Goal: Task Accomplishment & Management: Manage account settings

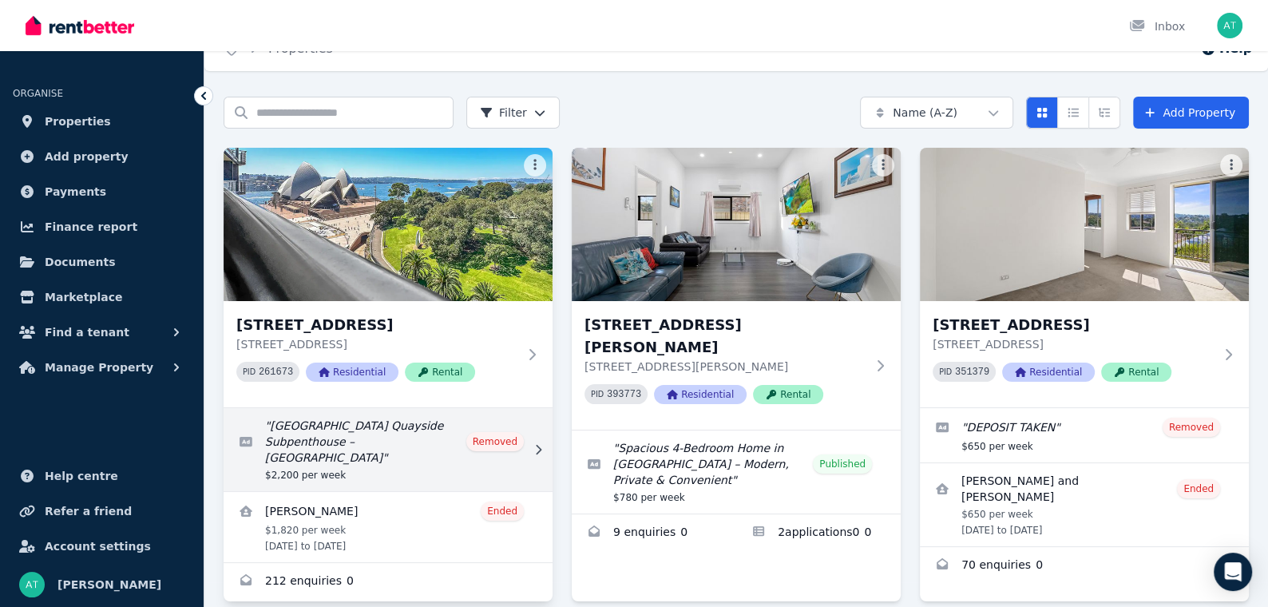
scroll to position [45, 0]
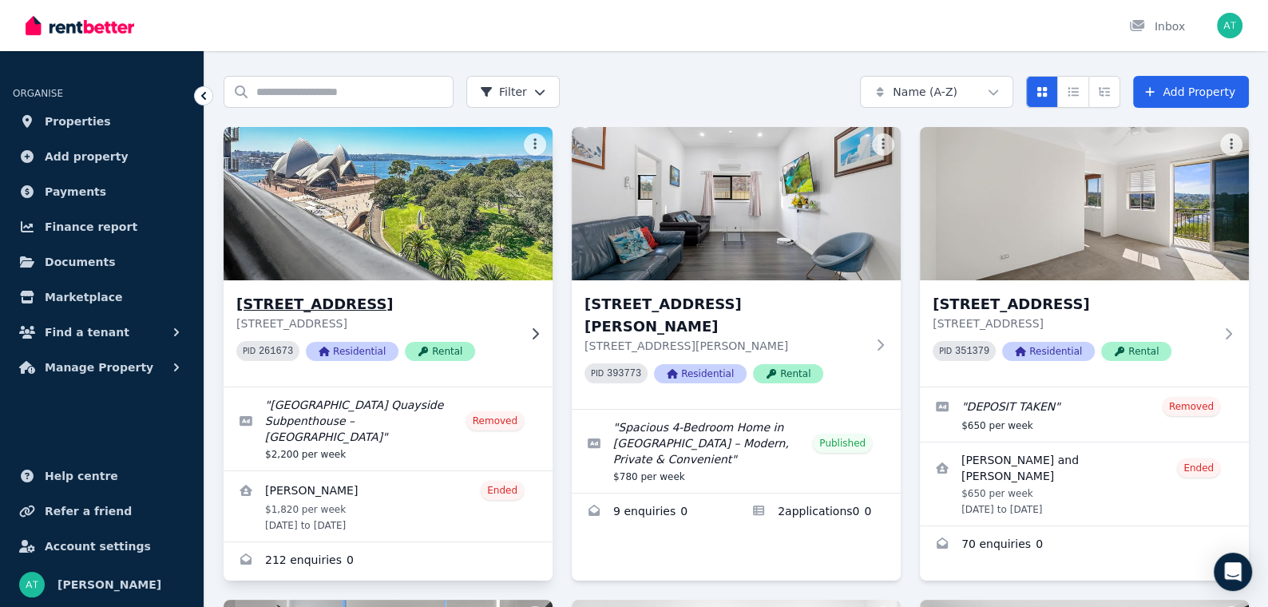
click at [485, 356] on div "PID 261673 Residential Rental" at bounding box center [376, 351] width 281 height 20
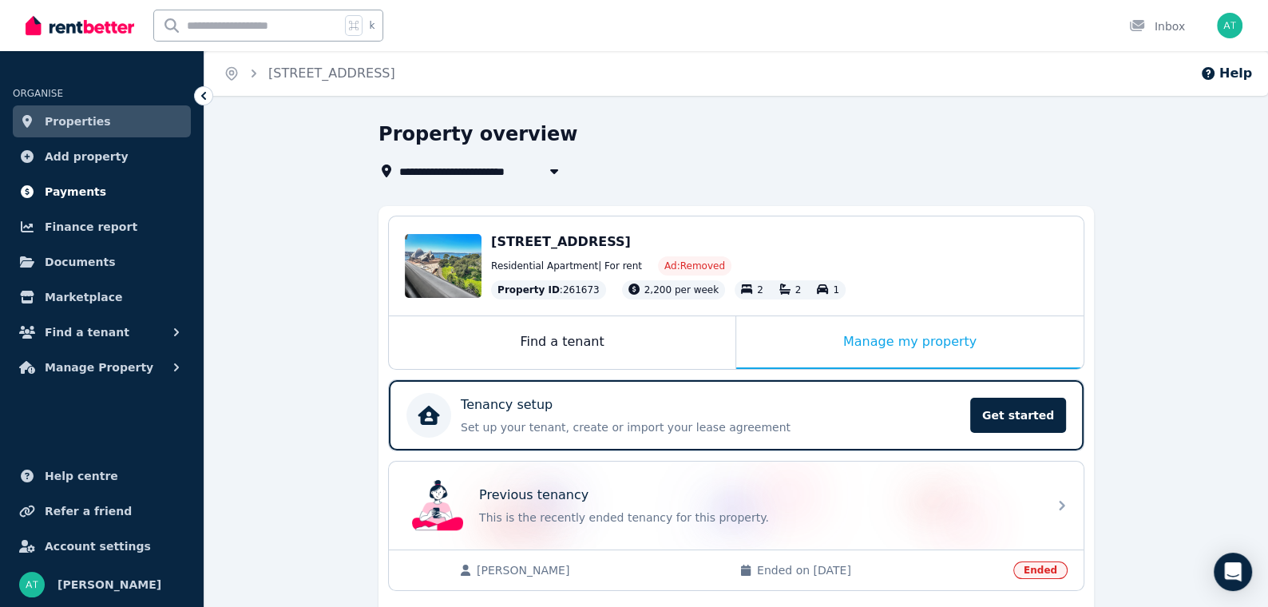
click at [75, 192] on span "Payments" at bounding box center [75, 191] width 61 height 19
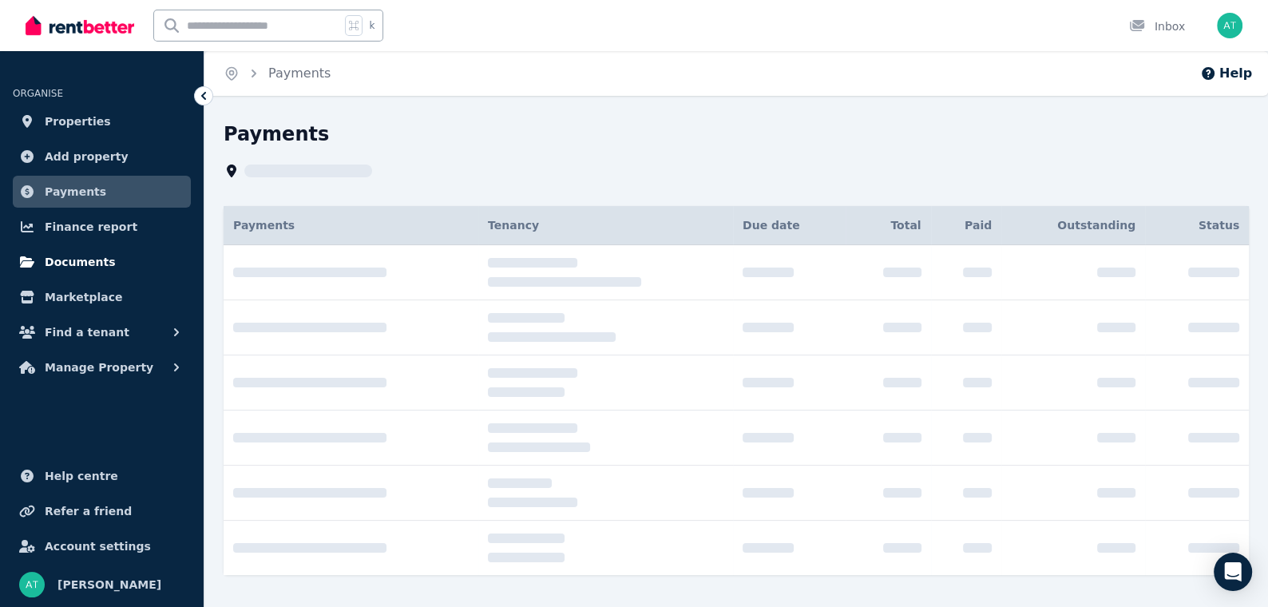
click at [89, 248] on link "Documents" at bounding box center [102, 262] width 178 height 32
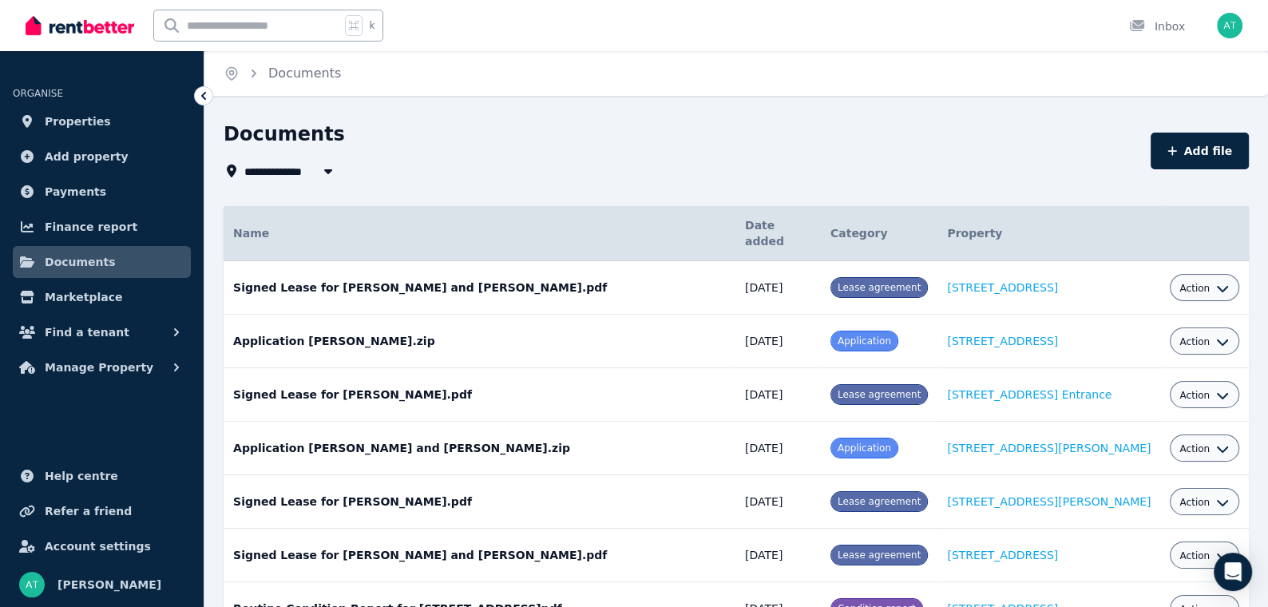
scroll to position [5, 0]
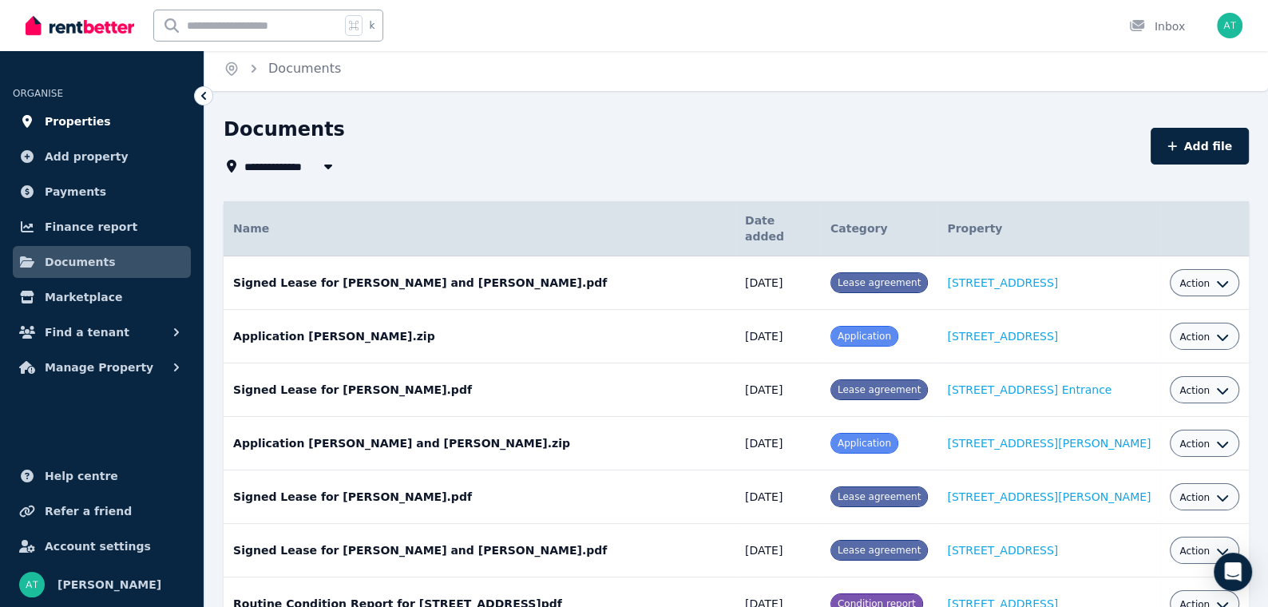
click at [92, 123] on span "Properties" at bounding box center [78, 121] width 66 height 19
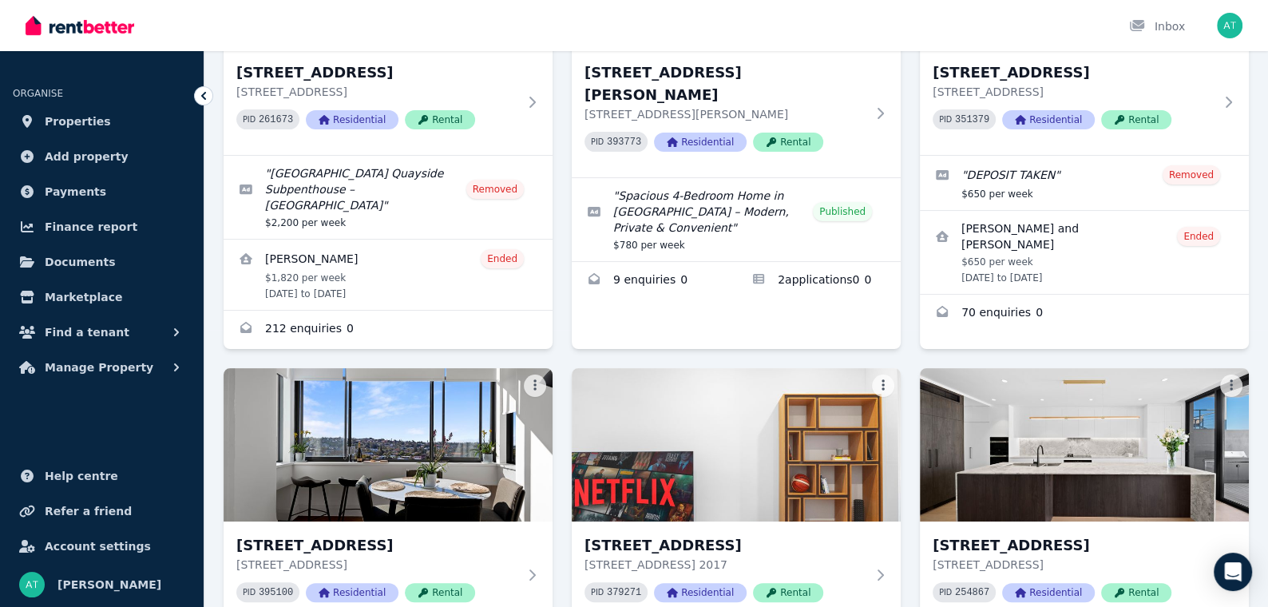
scroll to position [172, 0]
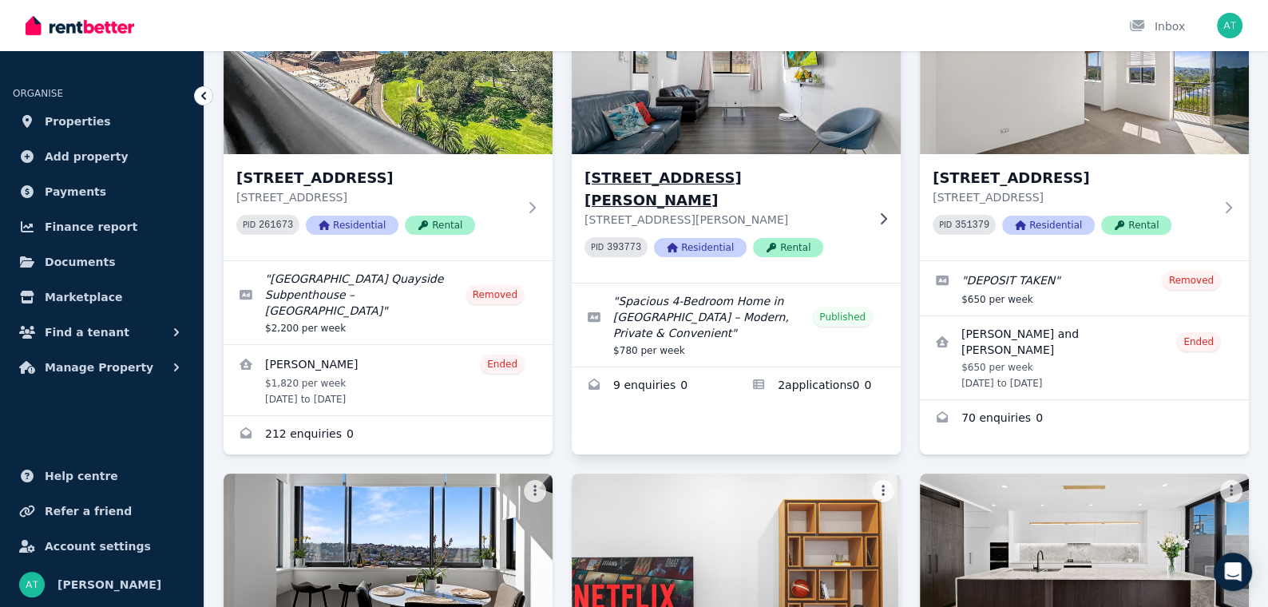
click at [850, 182] on h3 "[STREET_ADDRESS][PERSON_NAME]" at bounding box center [724, 189] width 281 height 45
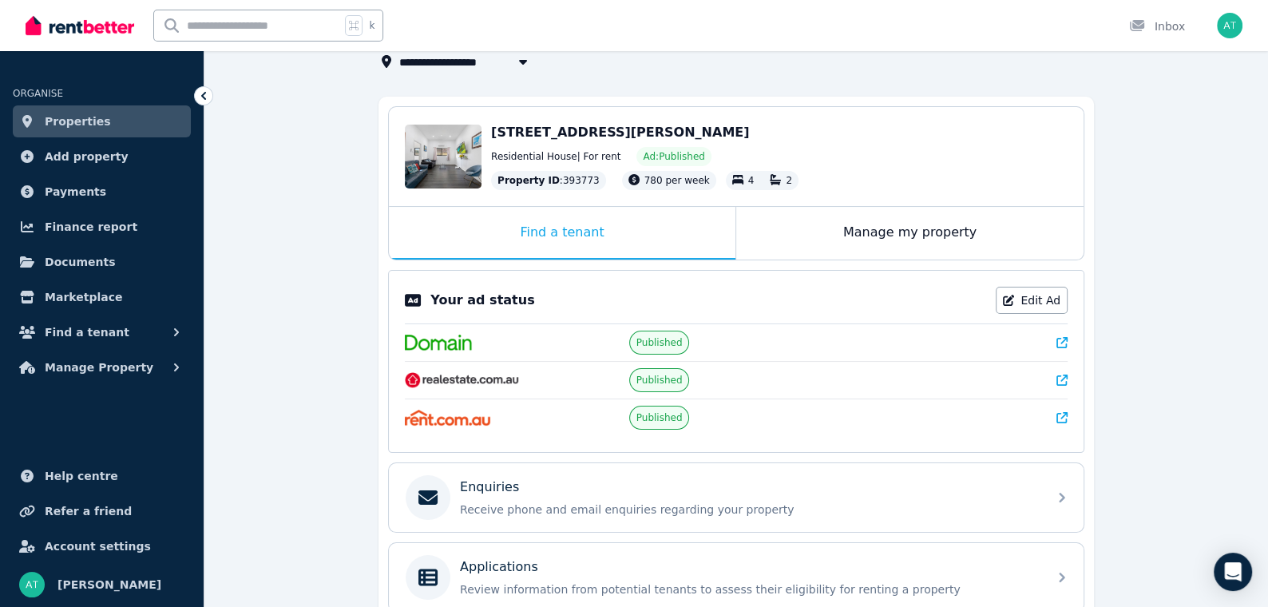
scroll to position [114, 0]
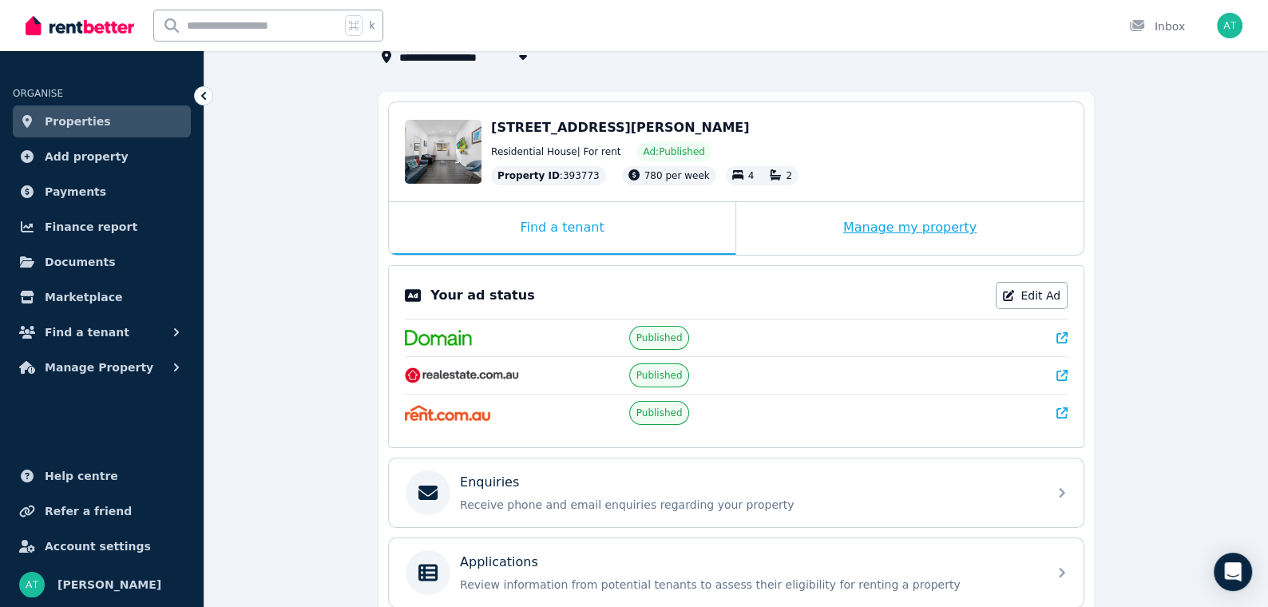
click at [862, 218] on div "Manage my property" at bounding box center [909, 228] width 347 height 53
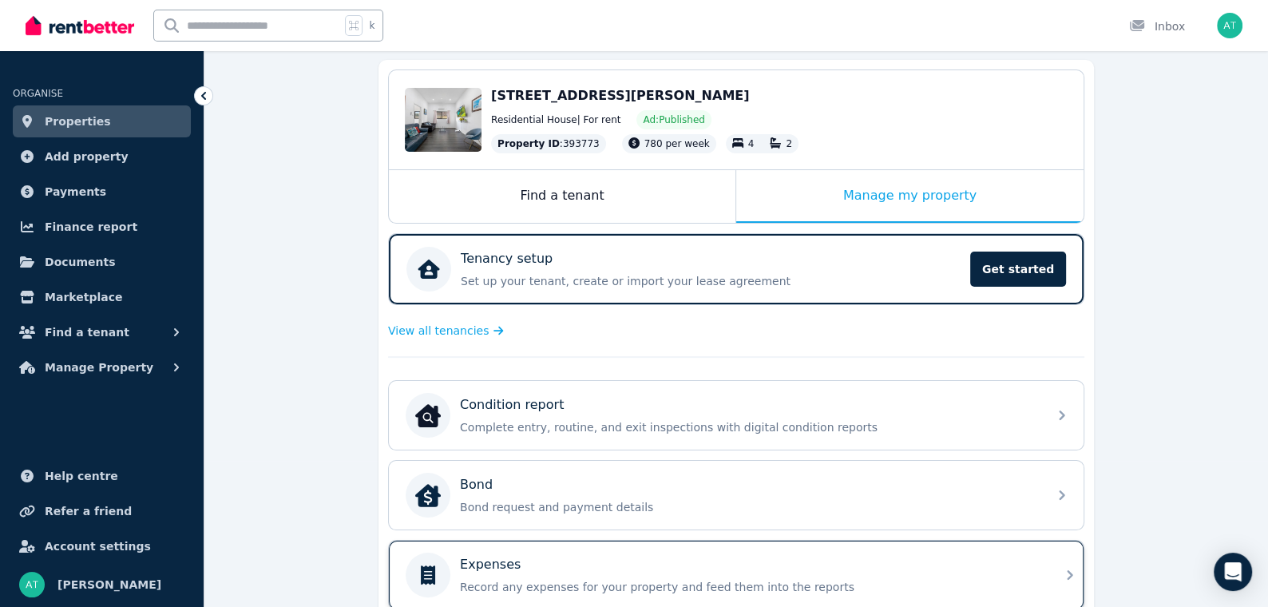
scroll to position [0, 0]
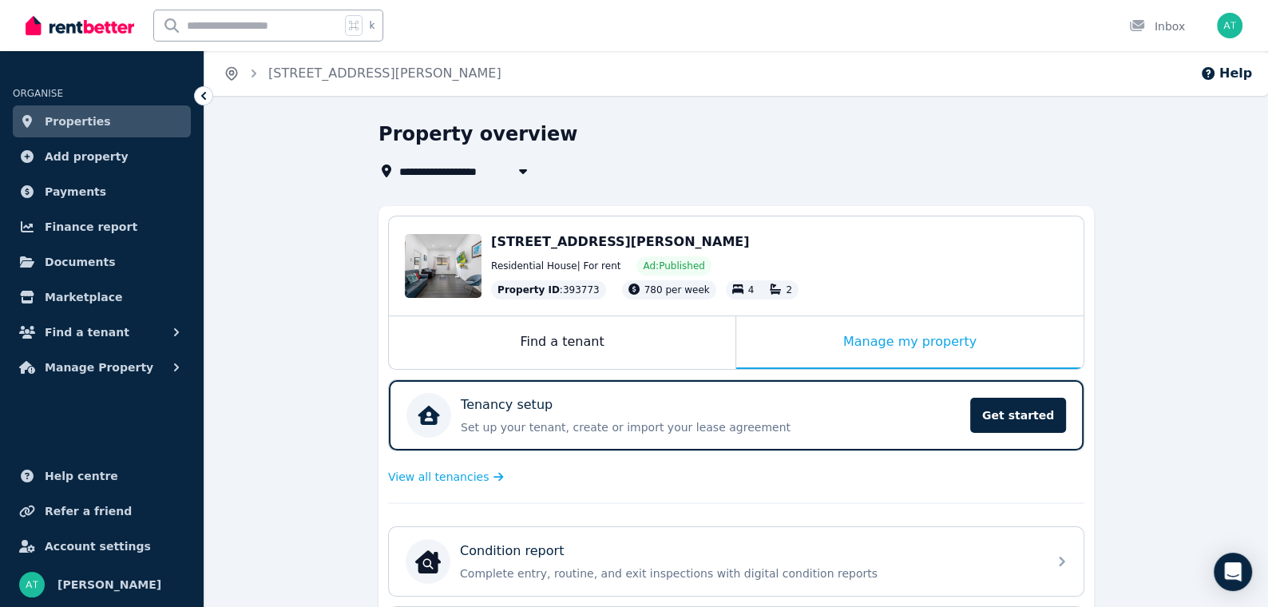
click at [232, 73] on icon "Breadcrumb" at bounding box center [232, 73] width 4 height 4
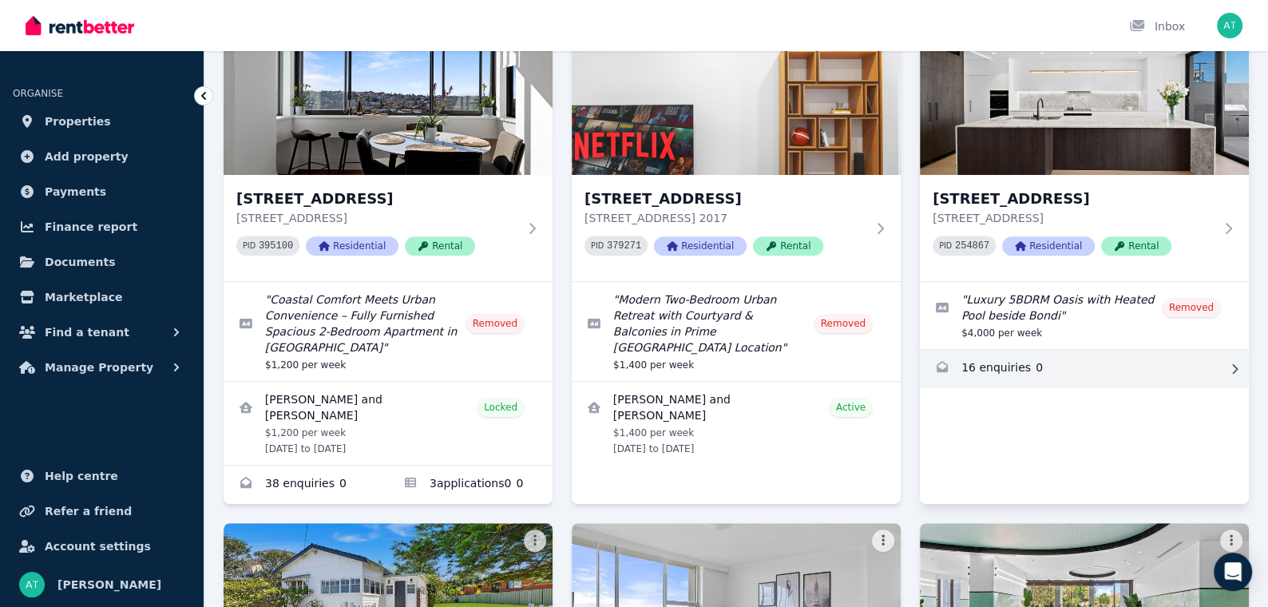
scroll to position [632, 0]
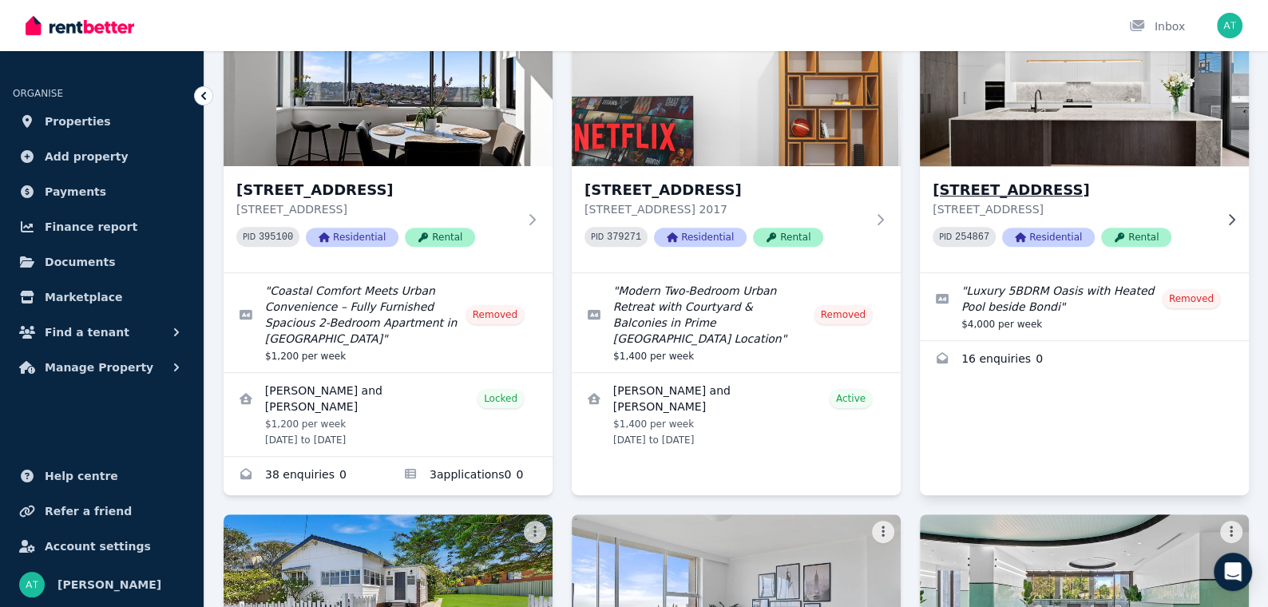
click at [1183, 201] on div "[STREET_ADDRESS] Park [STREET_ADDRESS] PID 254867 Residential Rental" at bounding box center [1072, 219] width 281 height 81
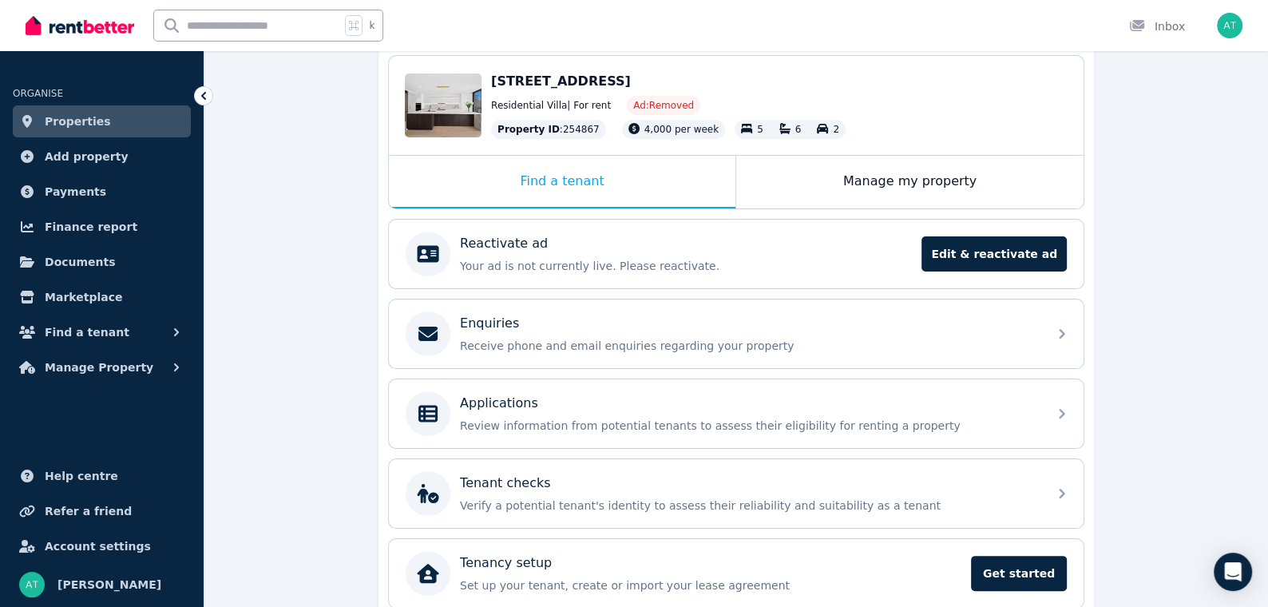
scroll to position [223, 0]
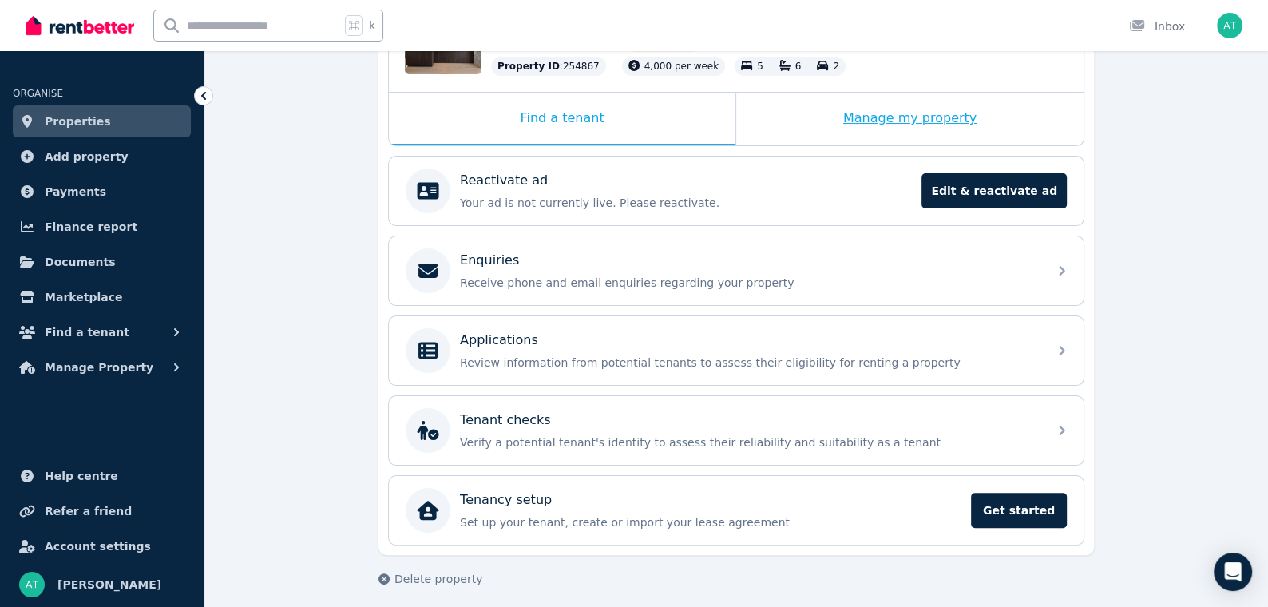
click at [879, 126] on div "Manage my property" at bounding box center [909, 119] width 347 height 53
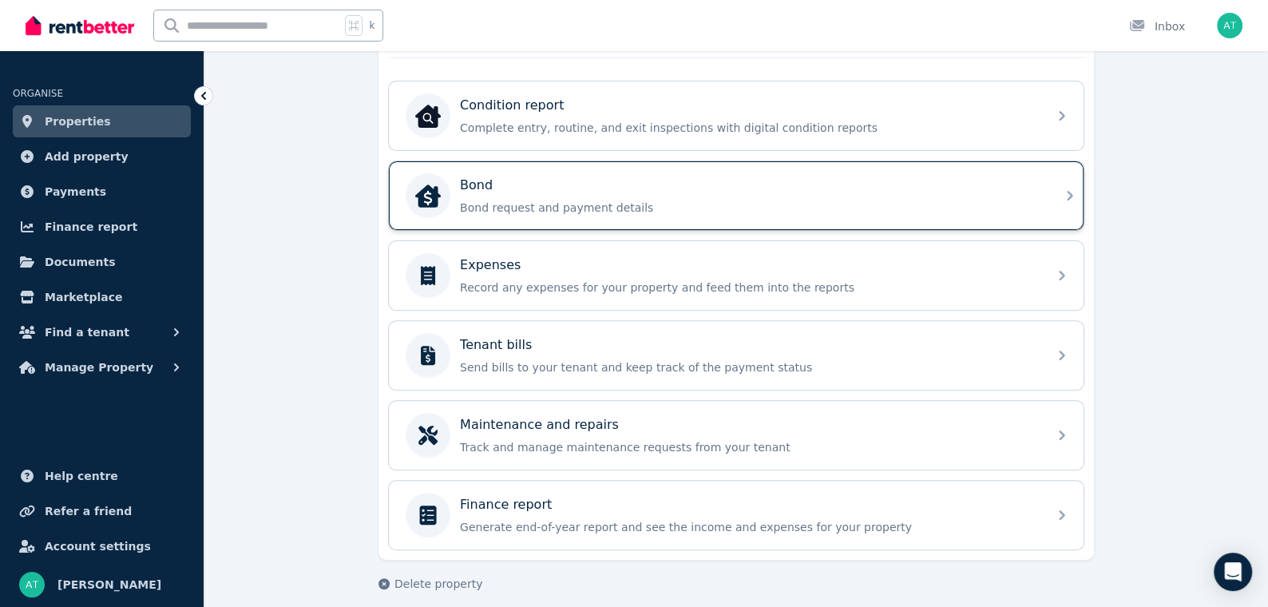
scroll to position [447, 0]
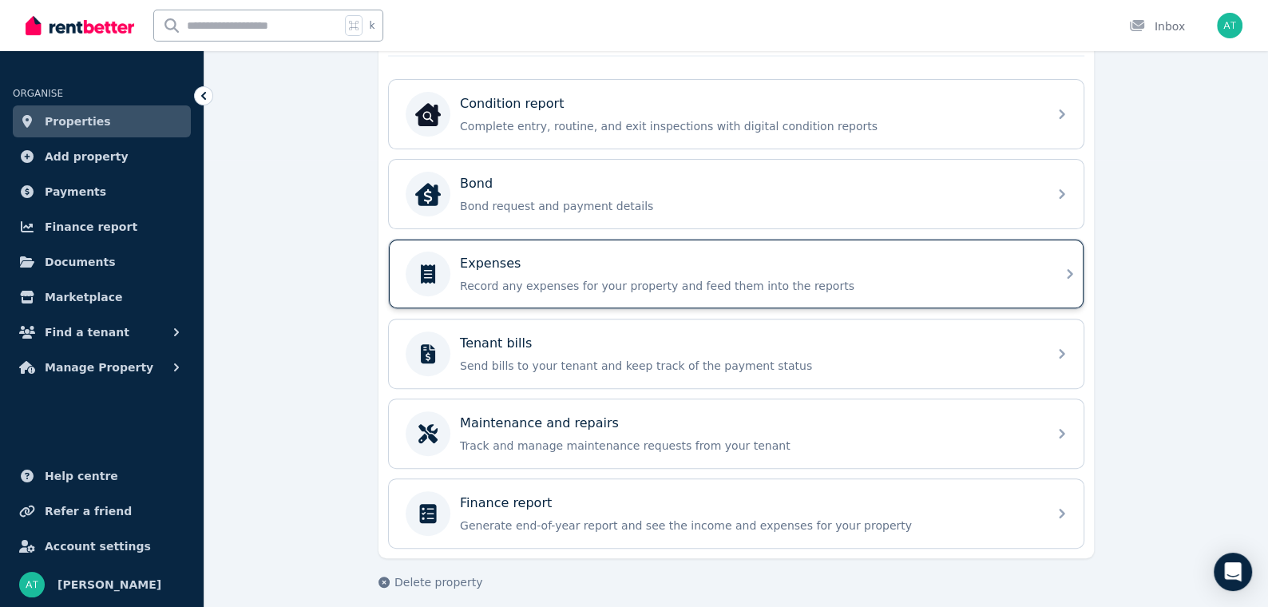
click at [689, 263] on div "Expenses" at bounding box center [749, 263] width 578 height 19
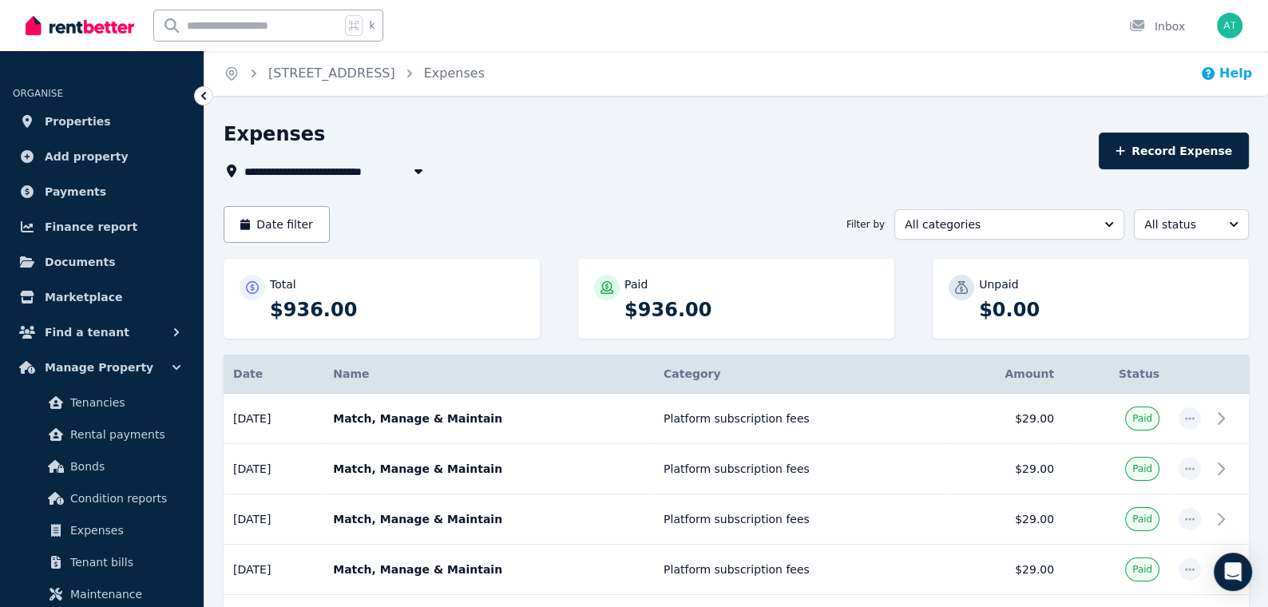
click at [1220, 78] on button "Help" at bounding box center [1226, 73] width 52 height 19
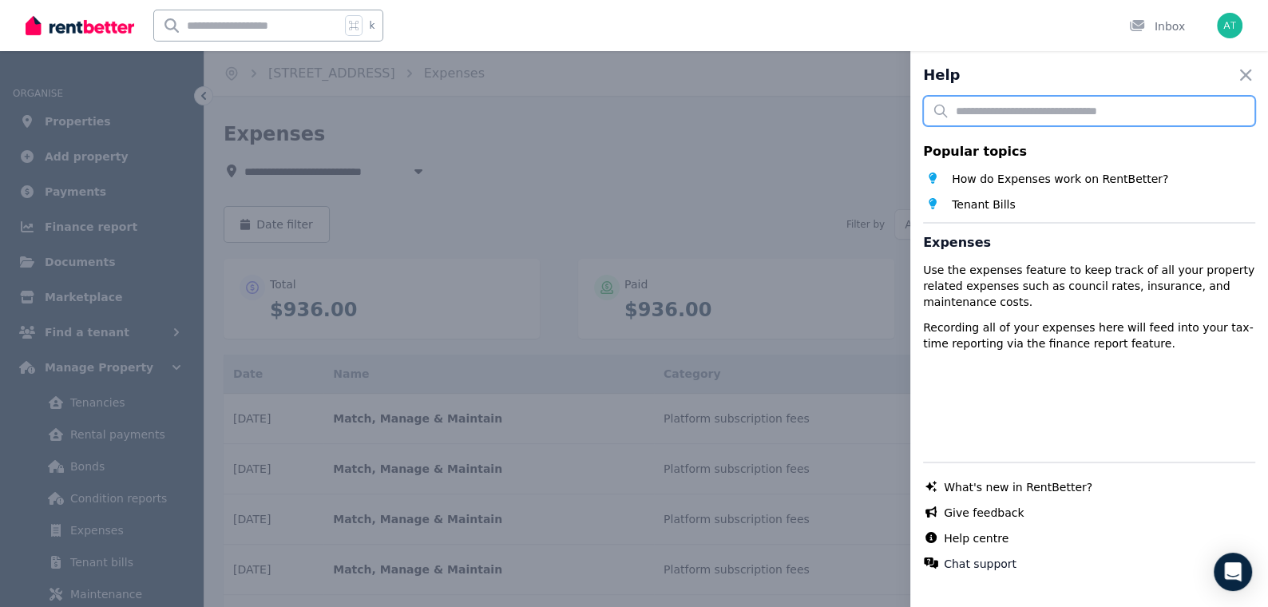
click at [1058, 105] on input "text" at bounding box center [1089, 111] width 332 height 30
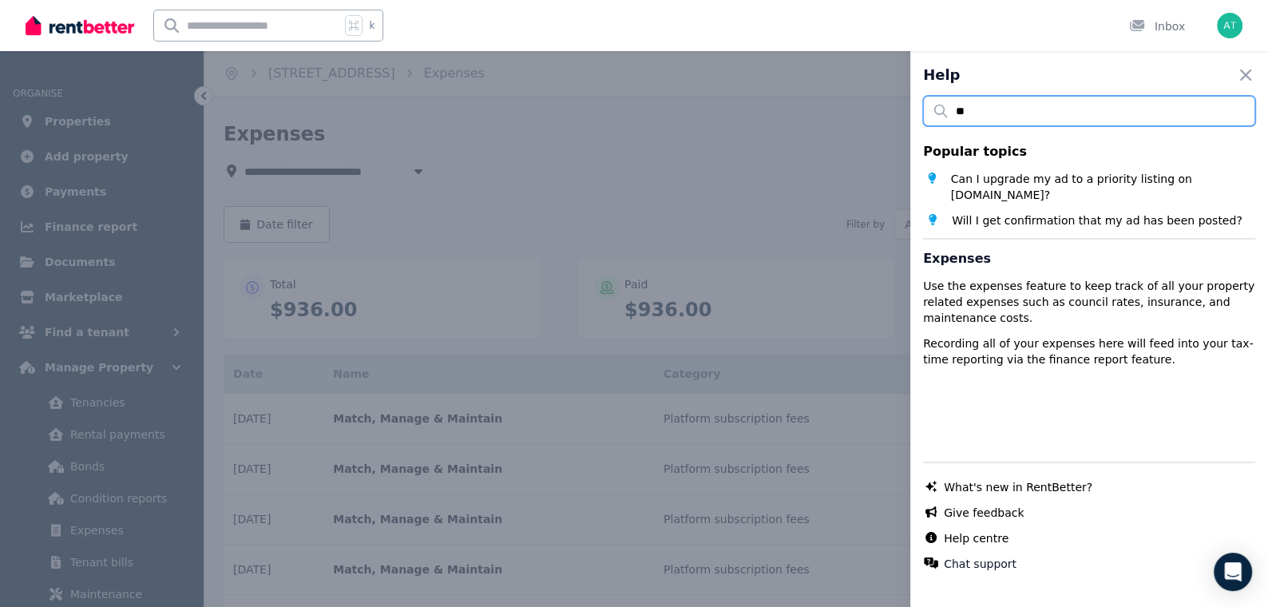
type input "*"
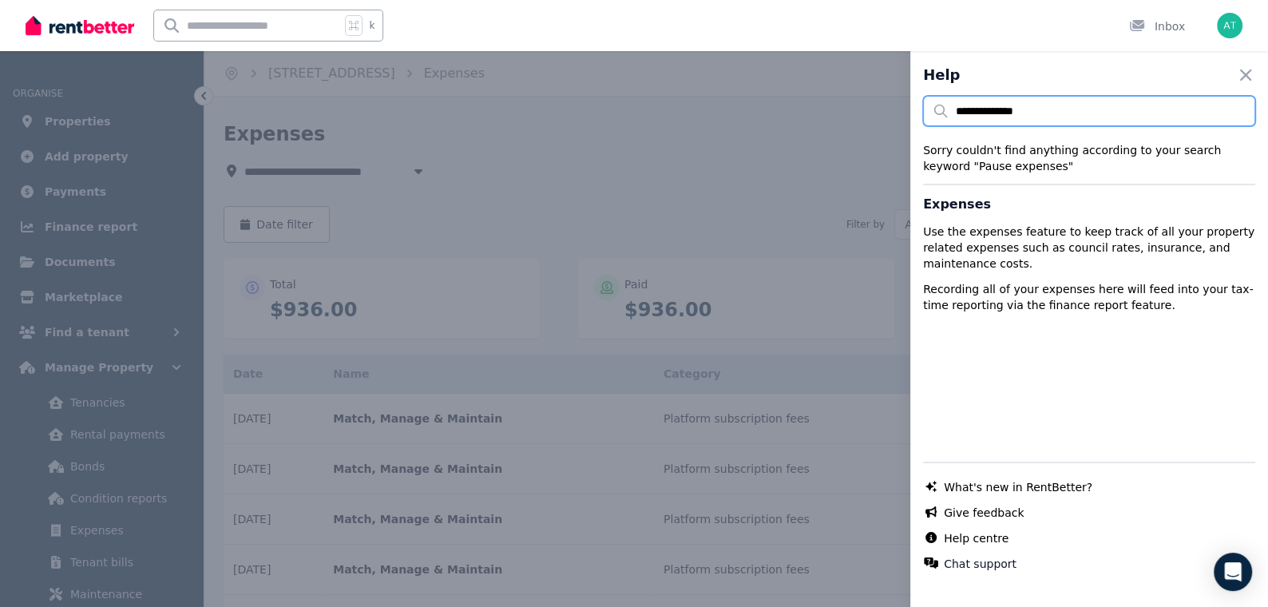
click at [1166, 110] on input "**********" at bounding box center [1089, 111] width 332 height 30
type input "*"
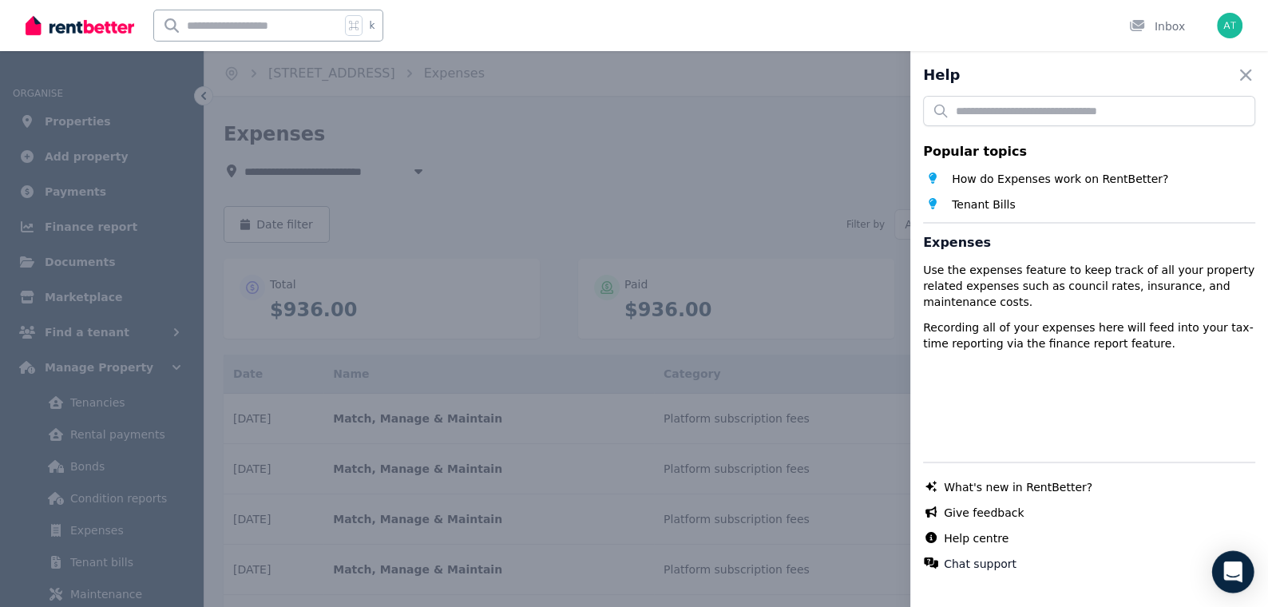
click at [1234, 564] on icon "Open Intercom Messenger" at bounding box center [1232, 571] width 18 height 21
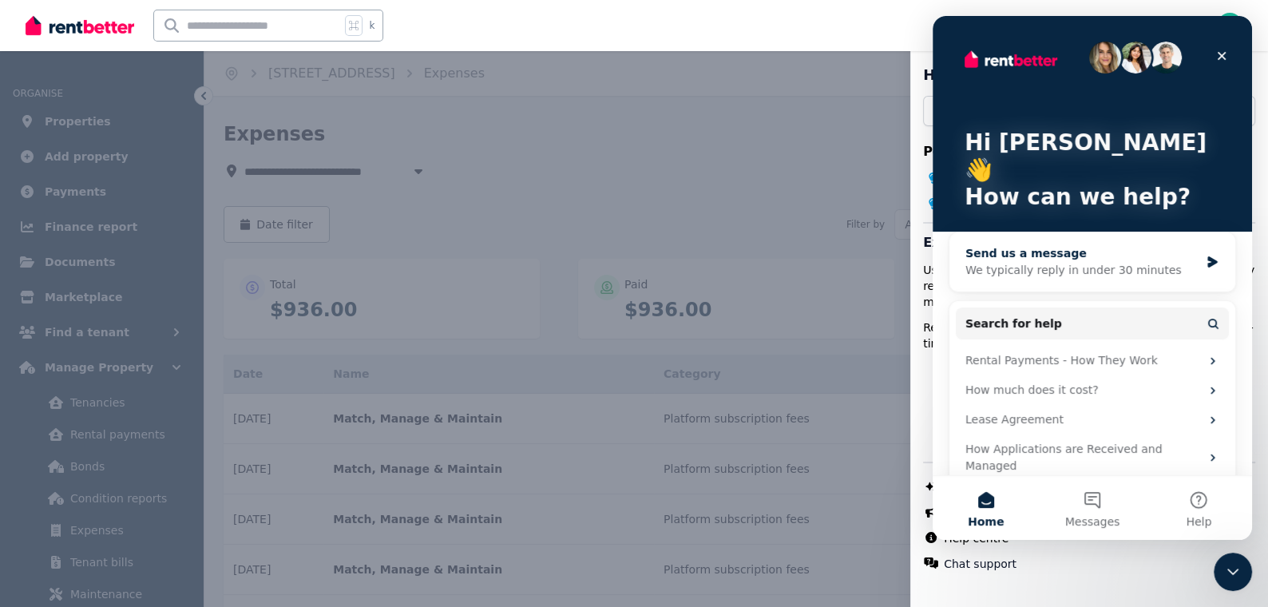
click at [1074, 262] on div "We typically reply in under 30 minutes" at bounding box center [1082, 270] width 234 height 17
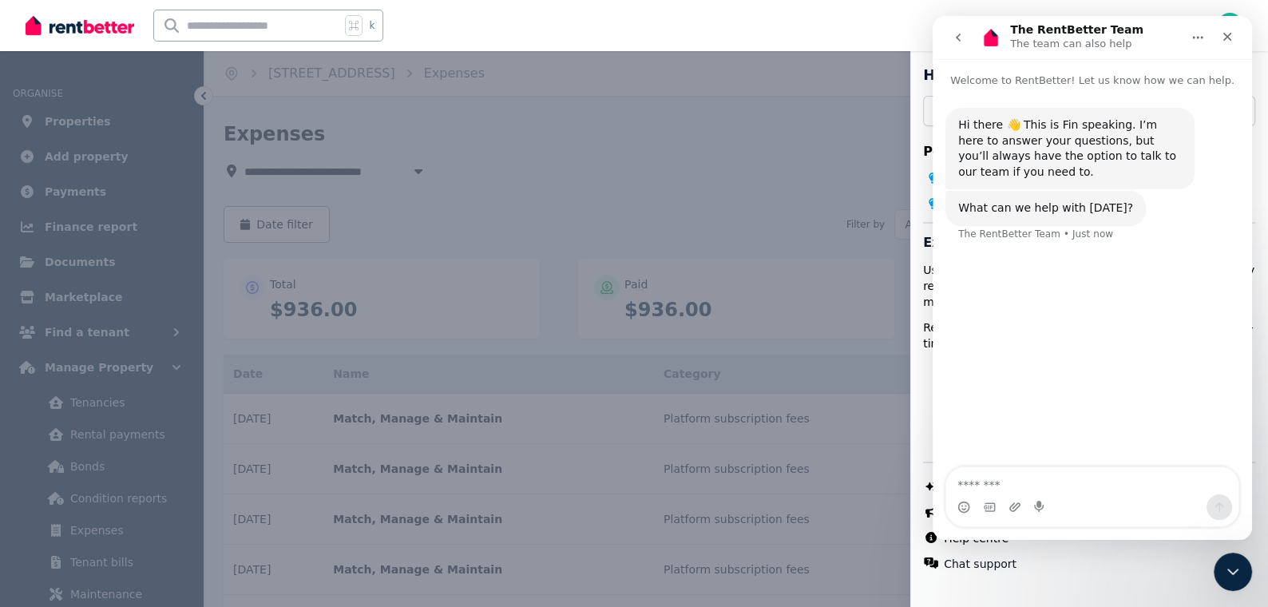
click at [1048, 506] on div "Intercom messenger" at bounding box center [1092, 507] width 292 height 26
click at [1038, 495] on div "Intercom messenger" at bounding box center [1040, 507] width 13 height 26
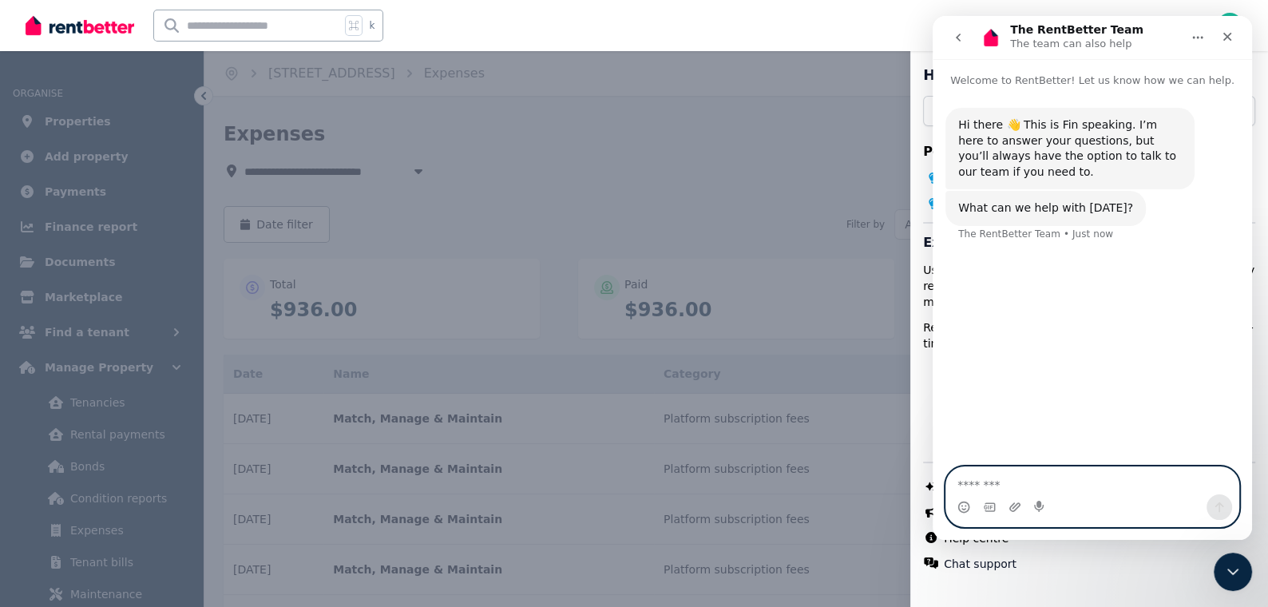
click at [981, 487] on textarea "Message…" at bounding box center [1092, 480] width 292 height 27
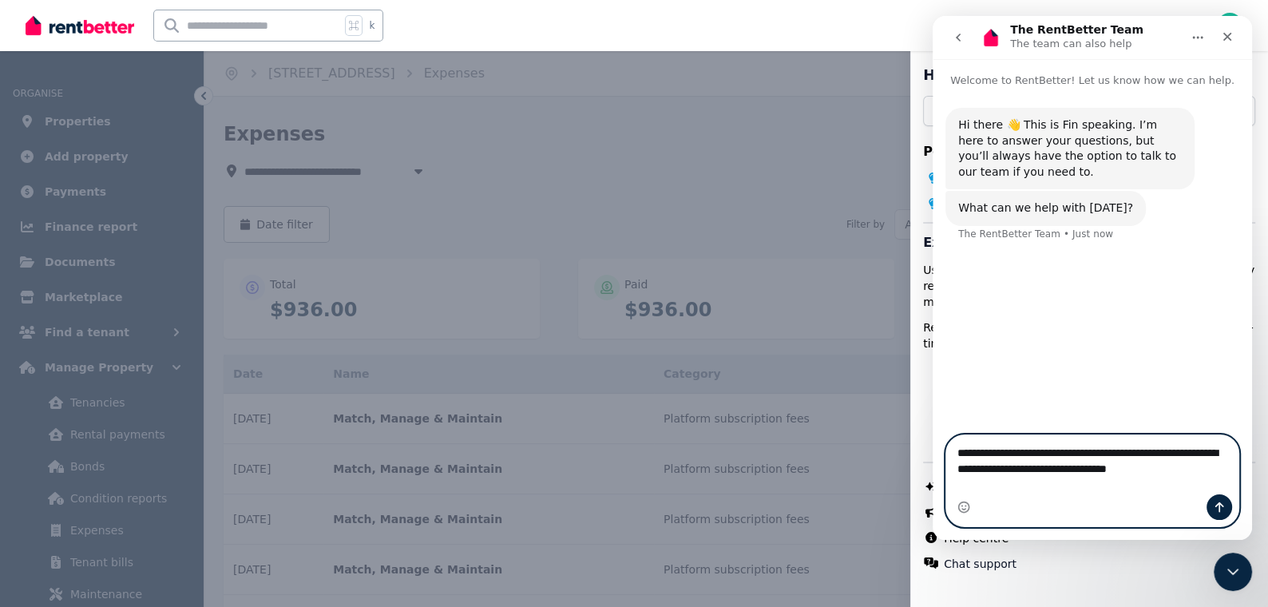
type textarea "**********"
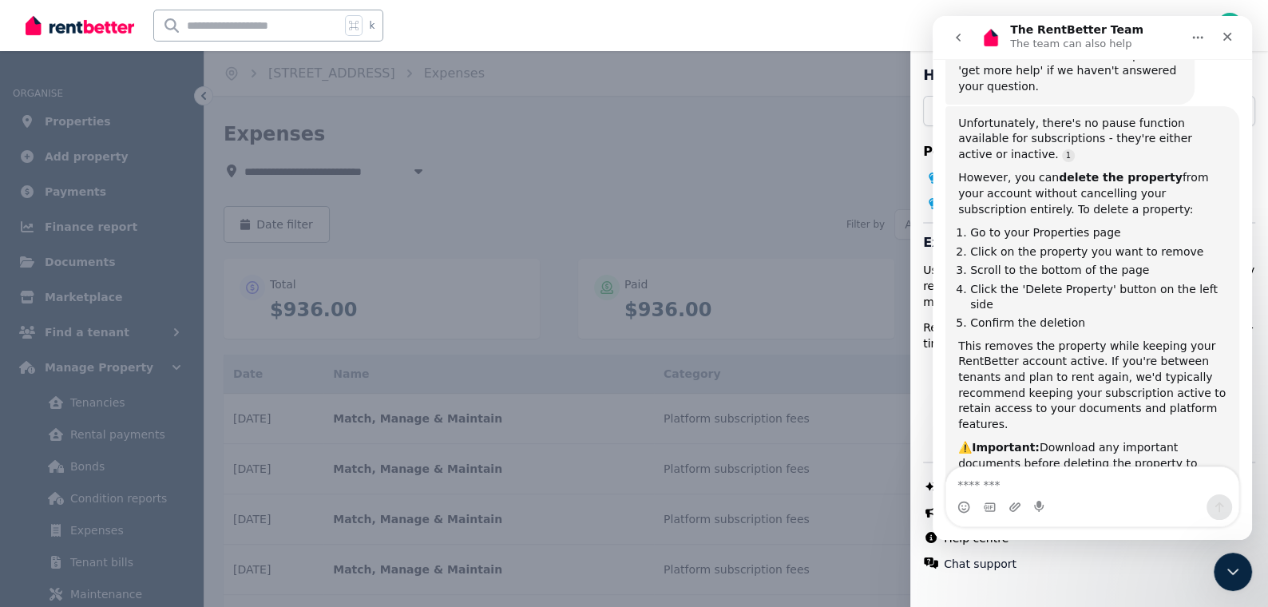
scroll to position [275, 0]
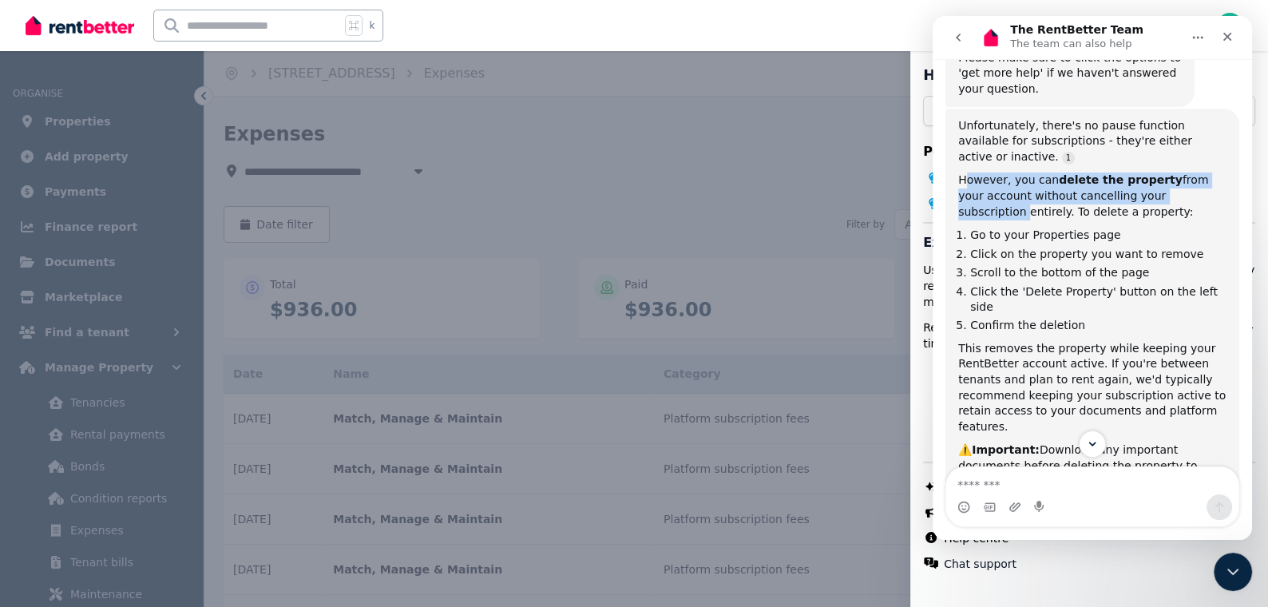
drag, startPoint x: 966, startPoint y: 177, endPoint x: 1189, endPoint y: 192, distance: 223.2
click at [1189, 192] on div "However, you can delete the property from your account without cancelling your …" at bounding box center [1092, 195] width 268 height 47
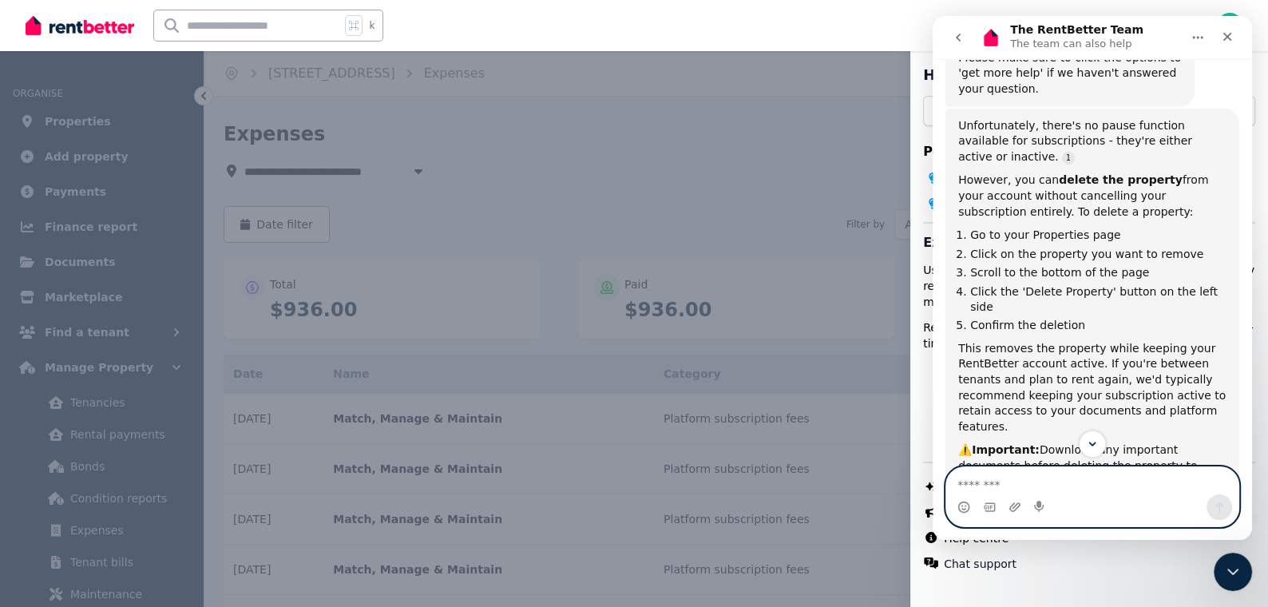
click at [1050, 488] on textarea "Message…" at bounding box center [1092, 480] width 292 height 27
type textarea "*"
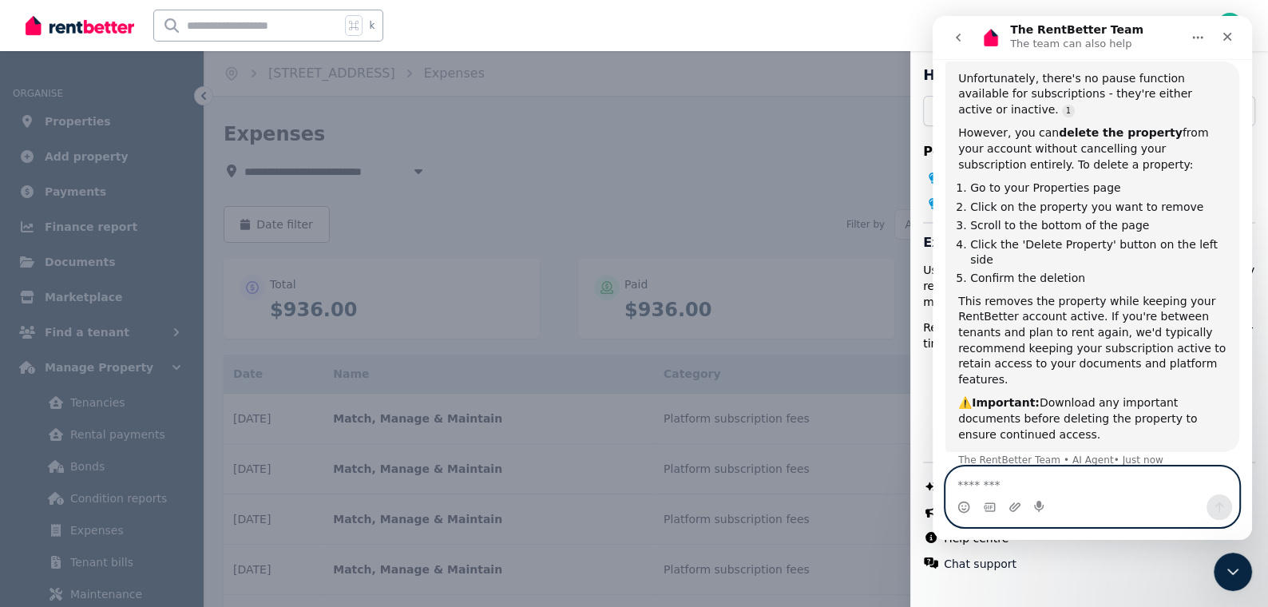
scroll to position [313, 0]
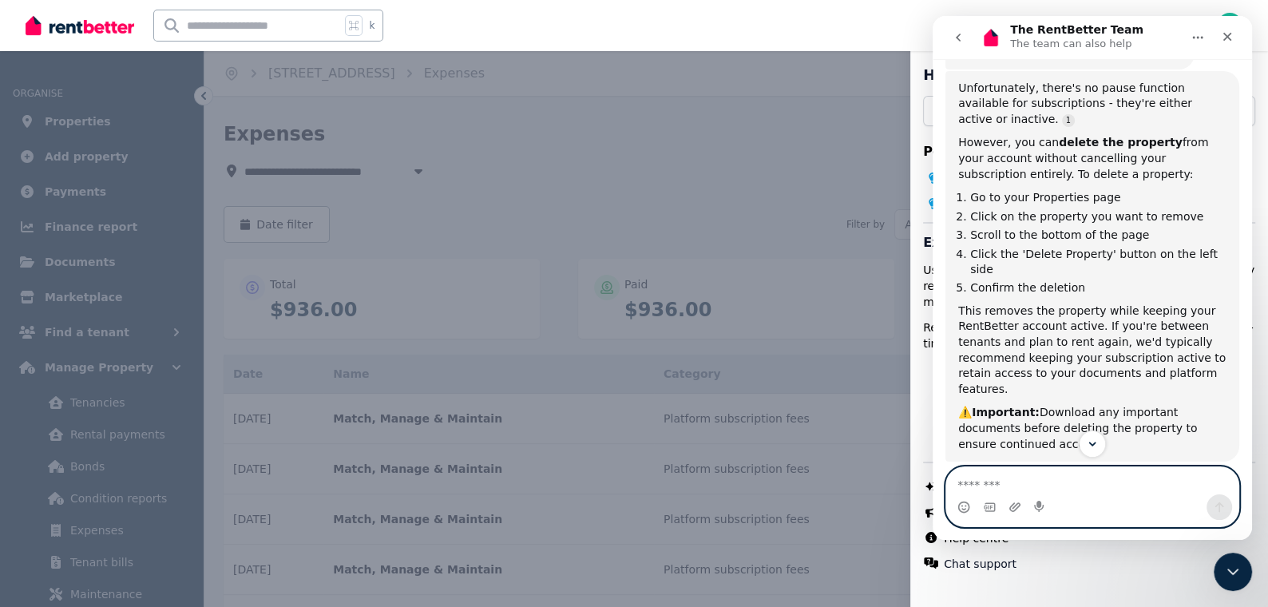
click at [1023, 476] on textarea "Message…" at bounding box center [1092, 480] width 293 height 27
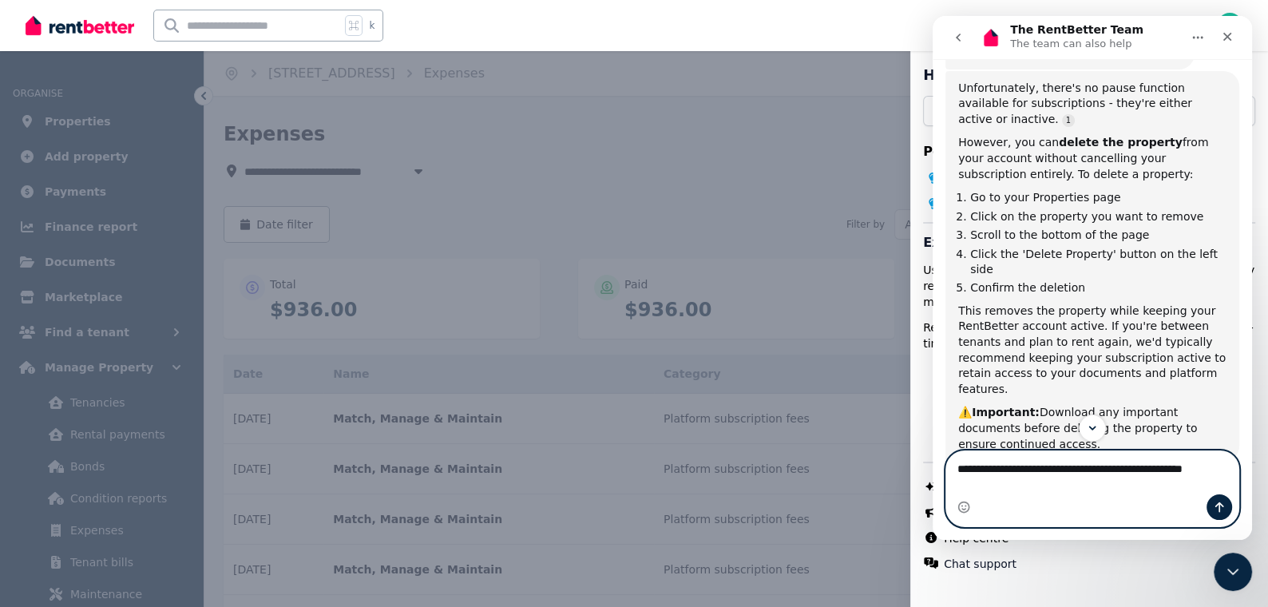
type textarea "**********"
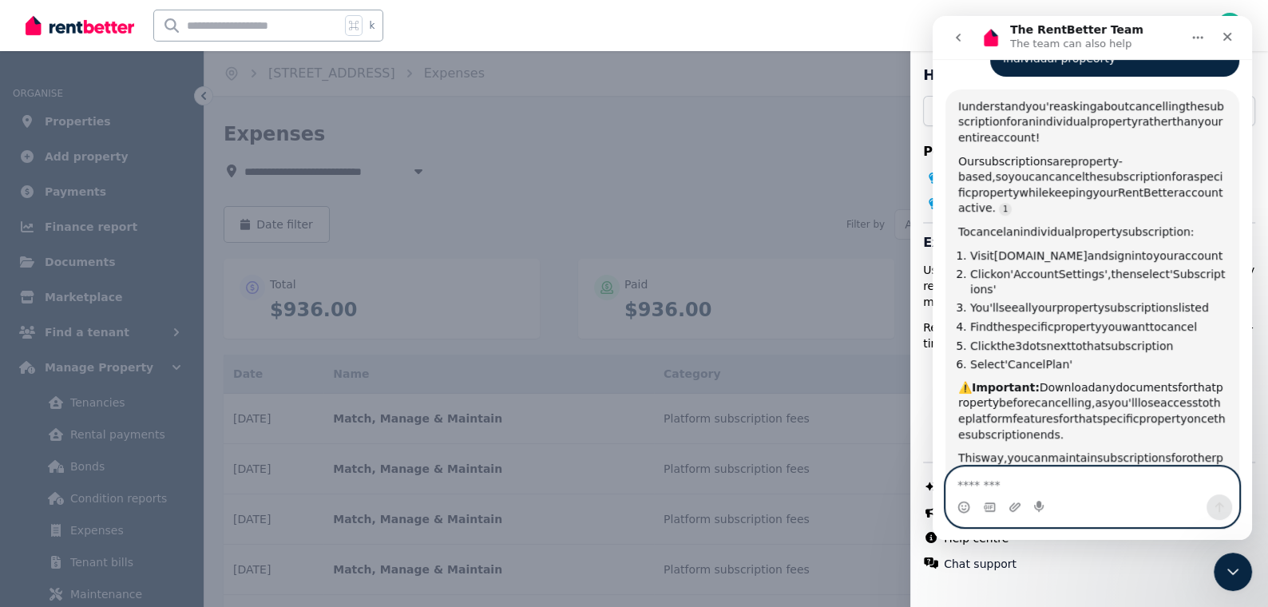
scroll to position [814, 0]
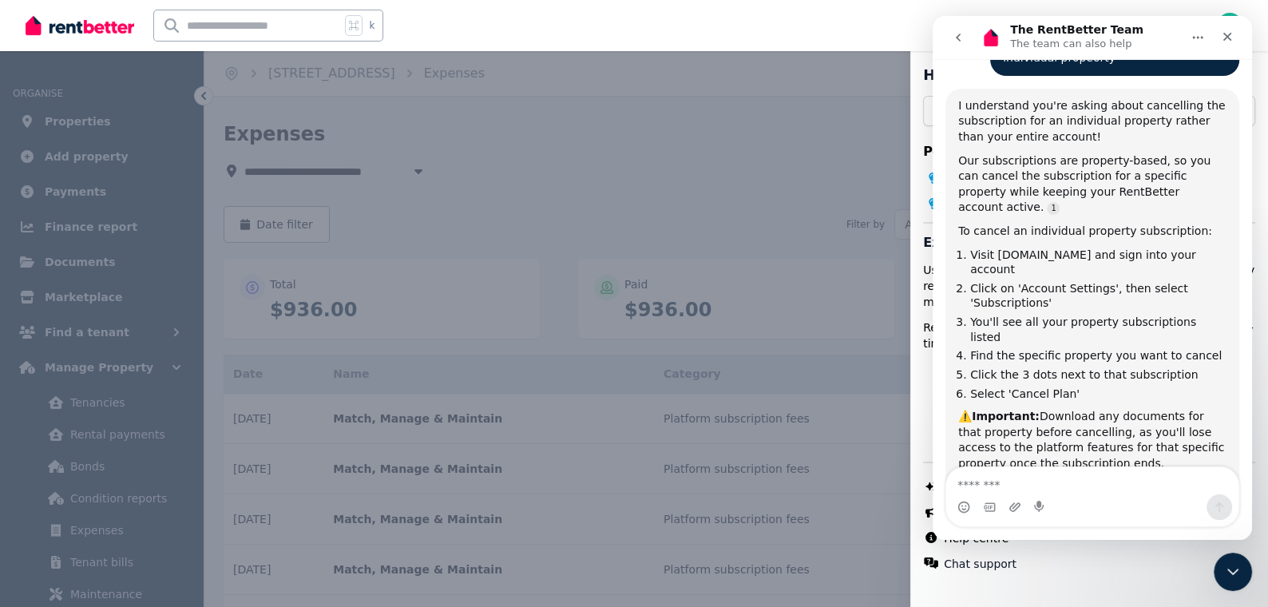
click at [706, 148] on div "Help Close panel Popular topics How do Expenses work on RentBetter? Tenant Bill…" at bounding box center [634, 303] width 1268 height 607
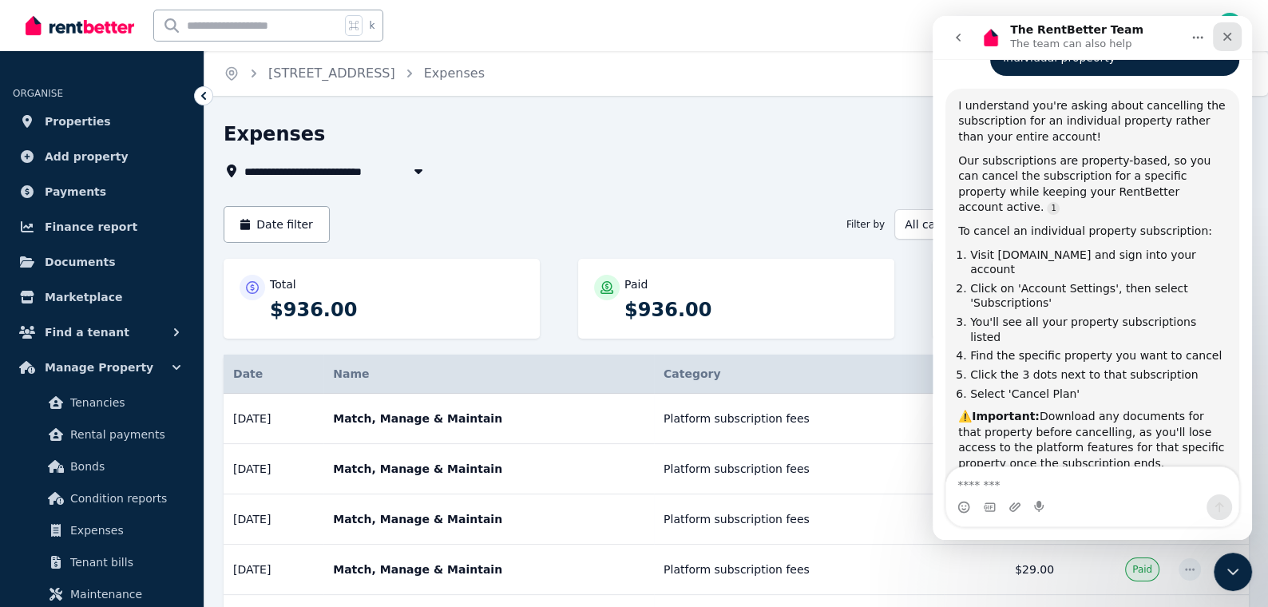
click at [1236, 43] on div "Close" at bounding box center [1226, 36] width 29 height 29
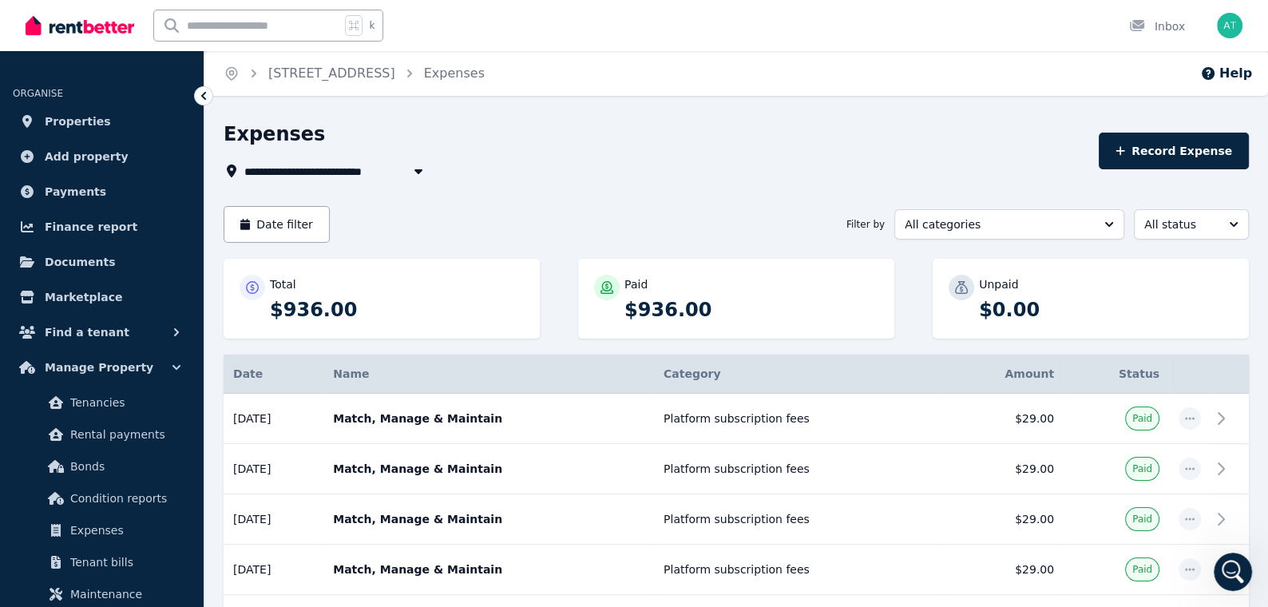
scroll to position [886, 0]
click at [1232, 32] on img "button" at bounding box center [1229, 26] width 26 height 26
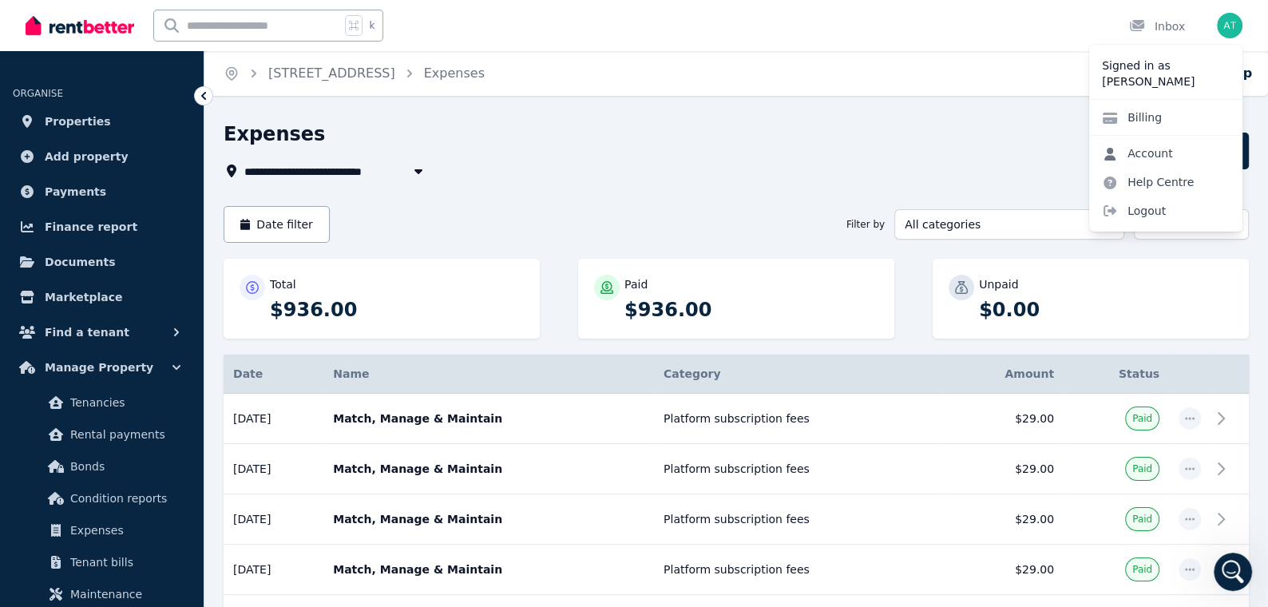
click at [1152, 158] on link "Account" at bounding box center [1137, 153] width 97 height 29
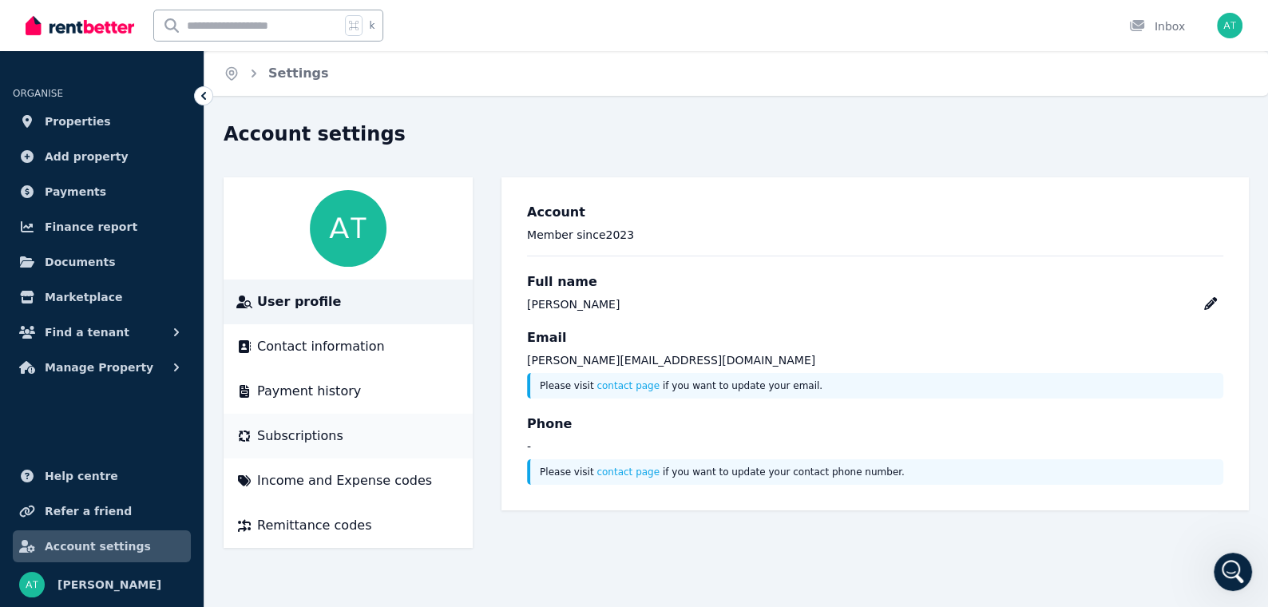
click at [342, 441] on div "Subscriptions" at bounding box center [347, 435] width 223 height 19
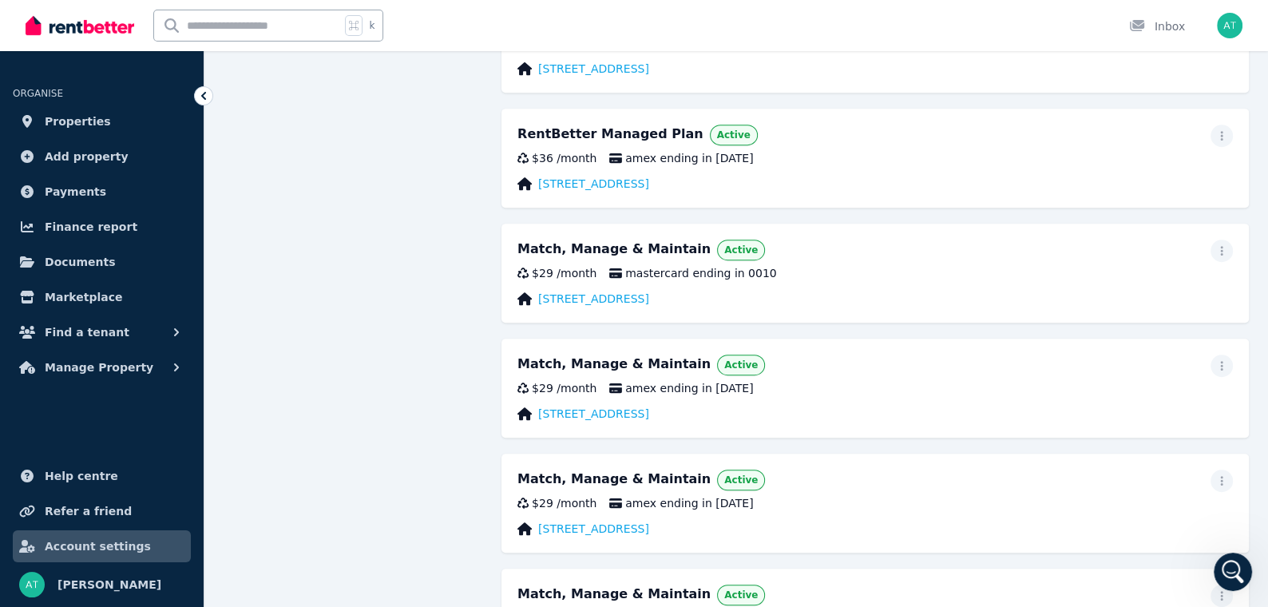
scroll to position [863, 0]
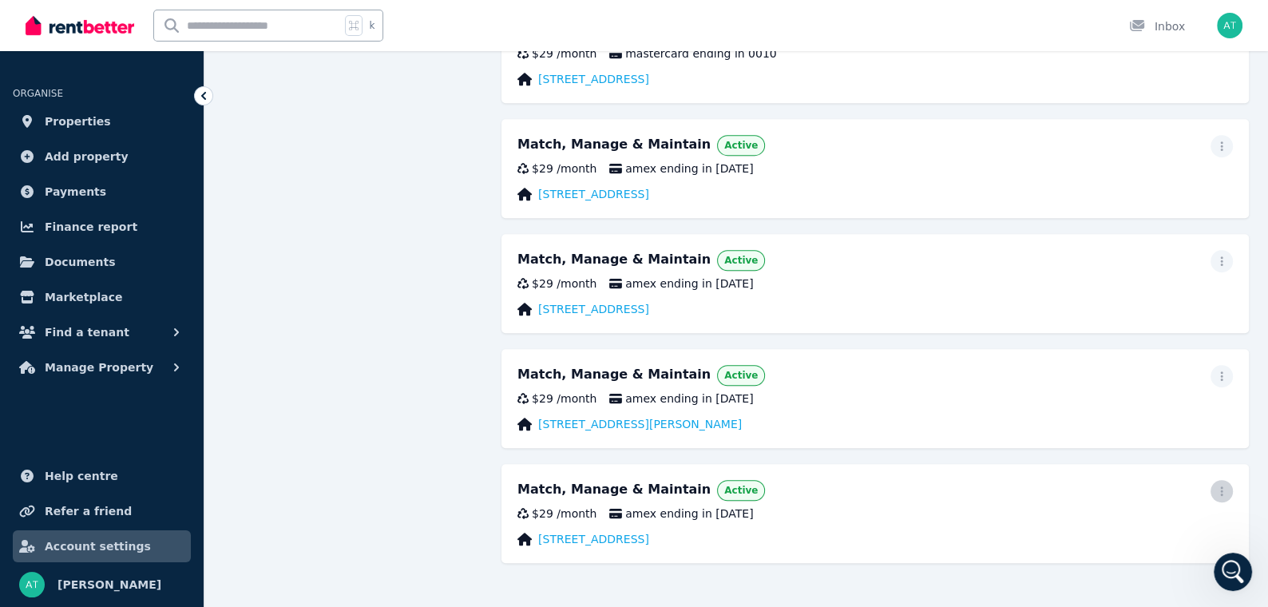
click at [1223, 487] on icon "button" at bounding box center [1221, 490] width 13 height 11
click at [1138, 576] on span "Cancel plan" at bounding box center [1149, 585] width 140 height 19
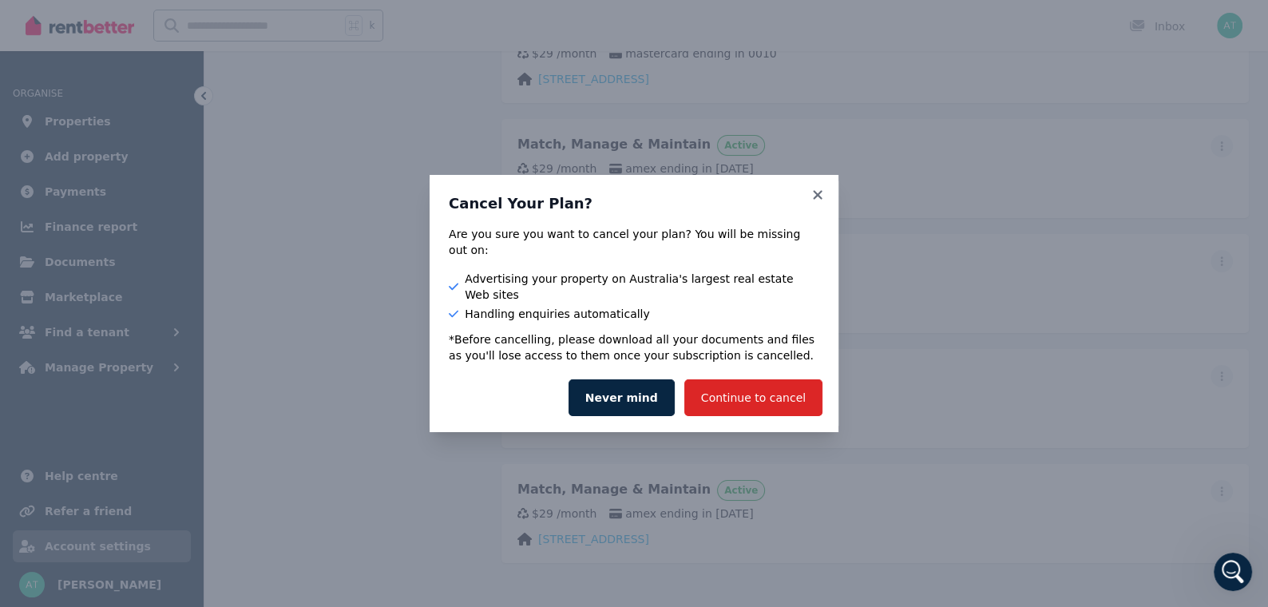
drag, startPoint x: 527, startPoint y: 259, endPoint x: 695, endPoint y: 265, distance: 168.5
click at [695, 265] on div "Are you sure you want to cancel your plan? You will be missing out on: Advertis…" at bounding box center [634, 294] width 370 height 137
drag, startPoint x: 510, startPoint y: 330, endPoint x: 599, endPoint y: 335, distance: 88.7
click at [599, 335] on p "*Before cancelling, please download all your documents and files as you'll lose…" at bounding box center [634, 347] width 370 height 32
click at [813, 202] on icon at bounding box center [817, 195] width 16 height 14
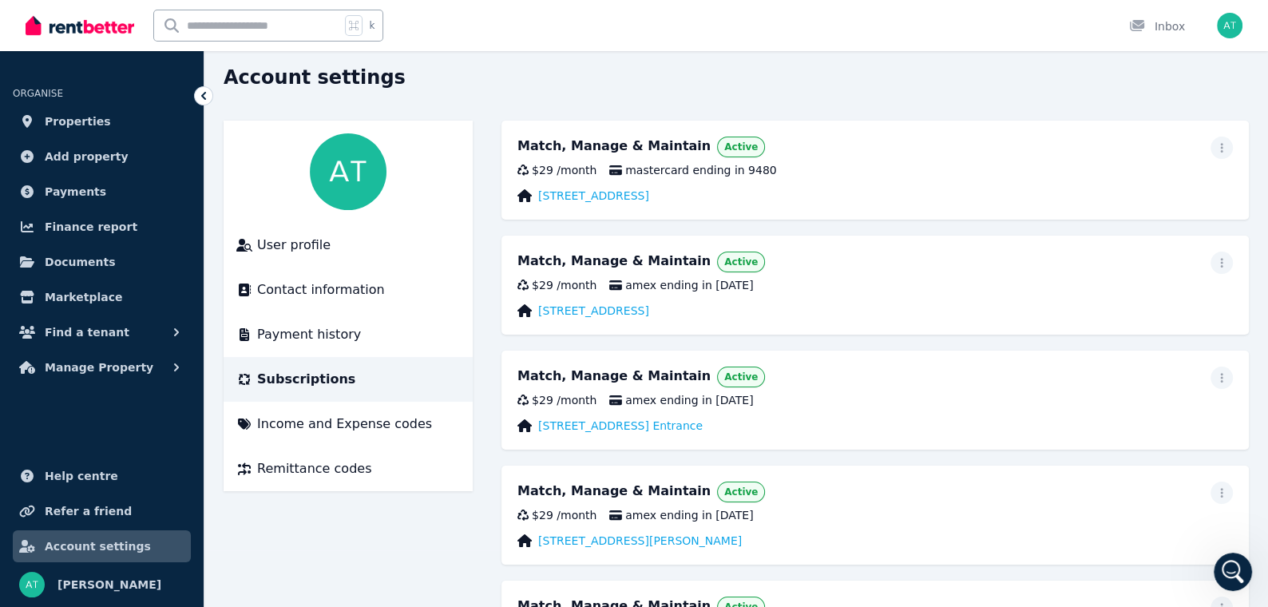
scroll to position [51, 0]
